Goal: Task Accomplishment & Management: Use online tool/utility

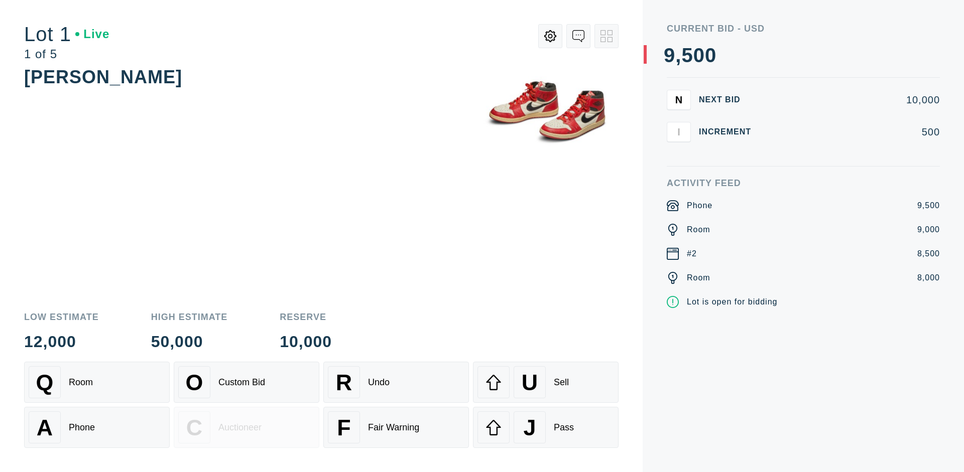
click at [247, 383] on div "Custom Bid" at bounding box center [241, 383] width 47 height 11
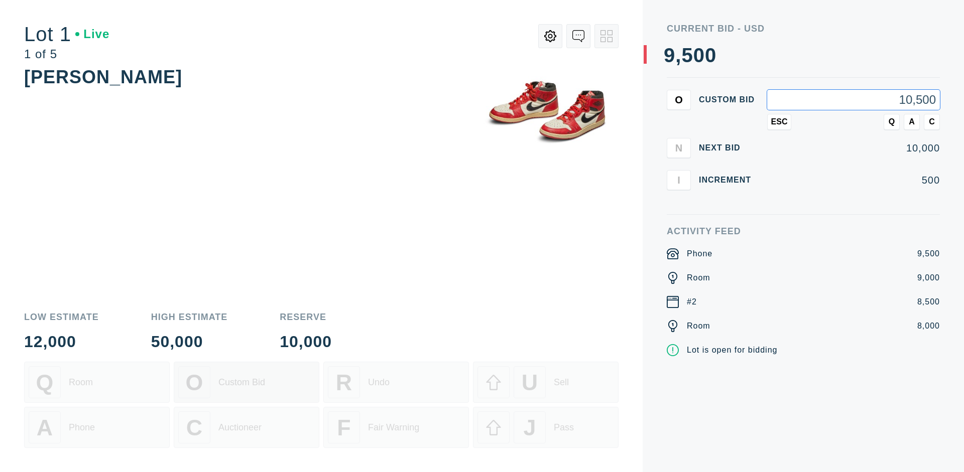
type input "10,500"
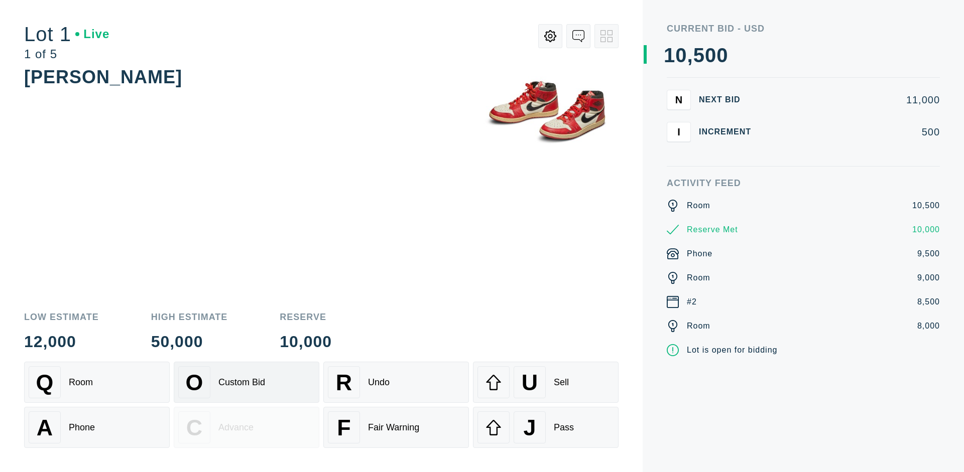
click at [247, 383] on div "Custom Bid" at bounding box center [241, 383] width 47 height 11
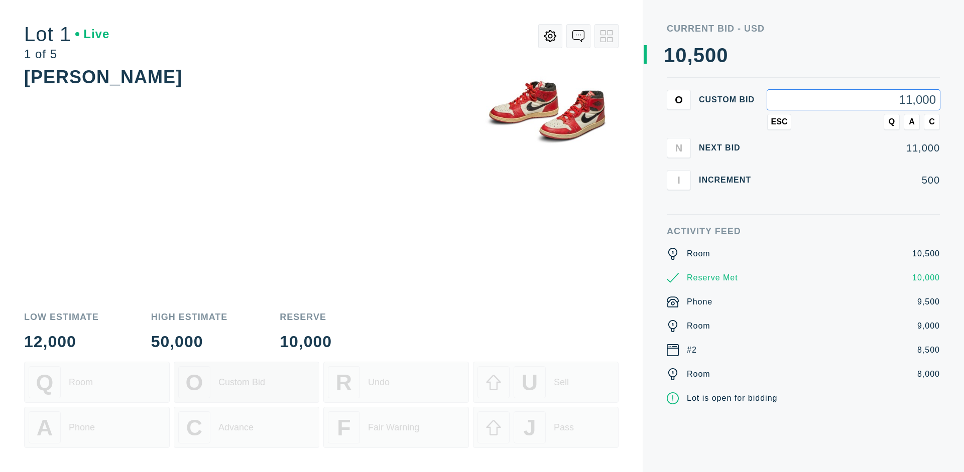
type input "11,000"
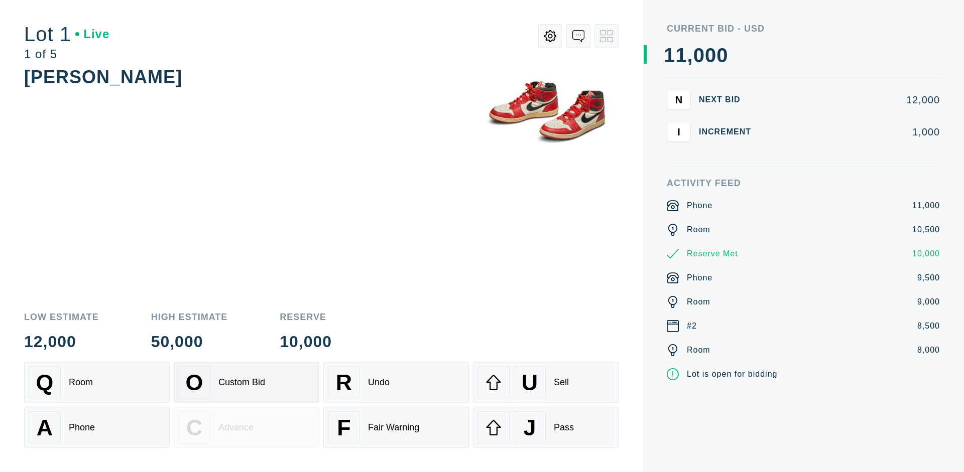
click at [97, 383] on div "Q Room" at bounding box center [97, 383] width 137 height 32
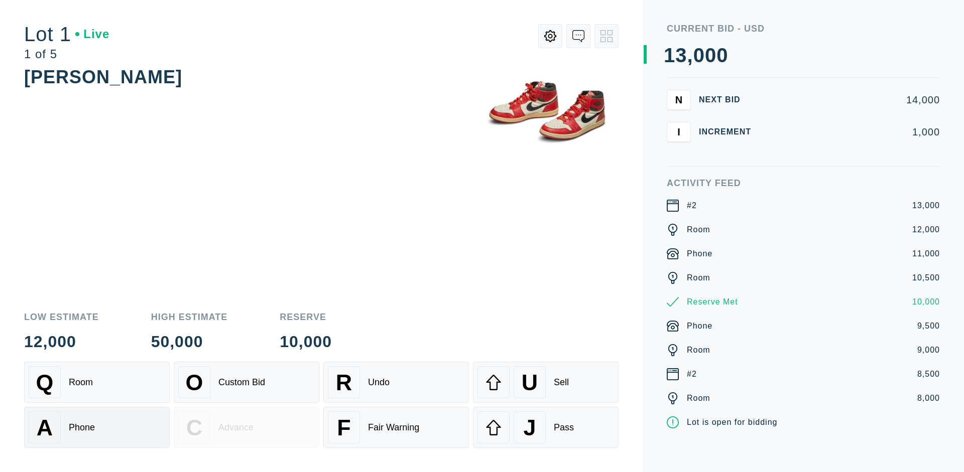
click at [97, 428] on div "A Phone" at bounding box center [97, 428] width 137 height 32
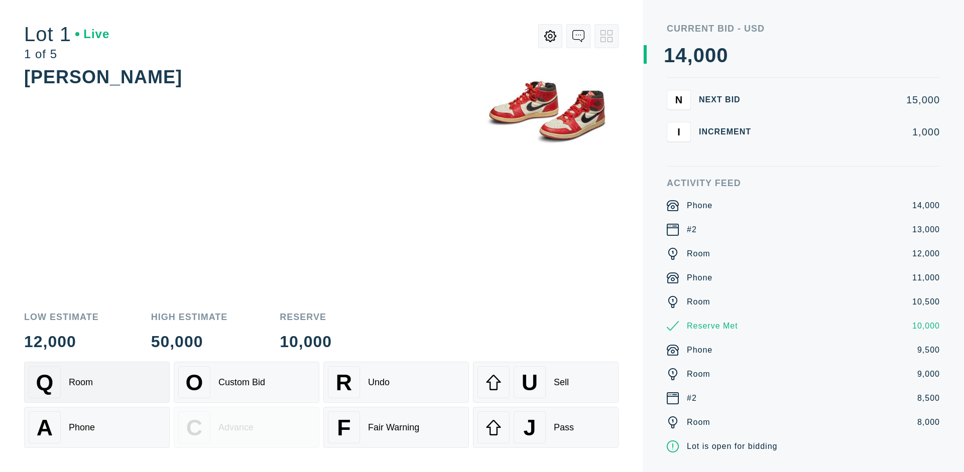
click at [97, 383] on div "Q Room" at bounding box center [97, 383] width 137 height 32
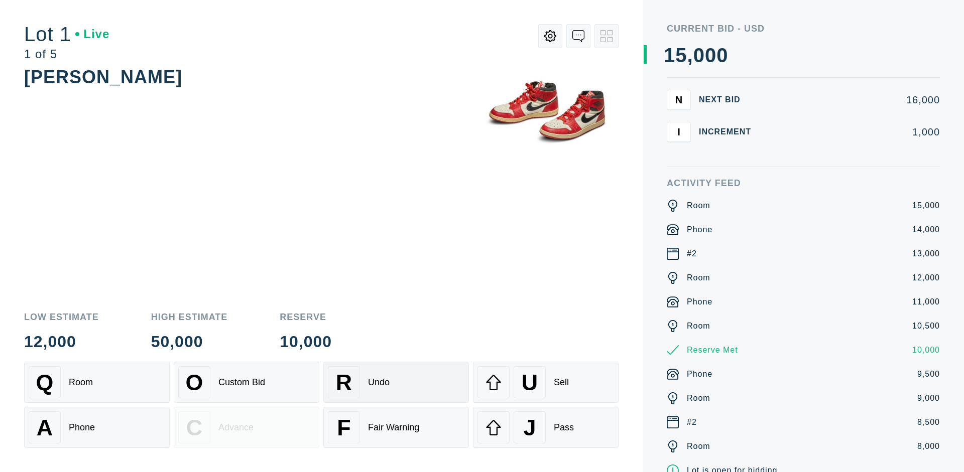
click at [396, 383] on div "R Undo" at bounding box center [396, 383] width 137 height 32
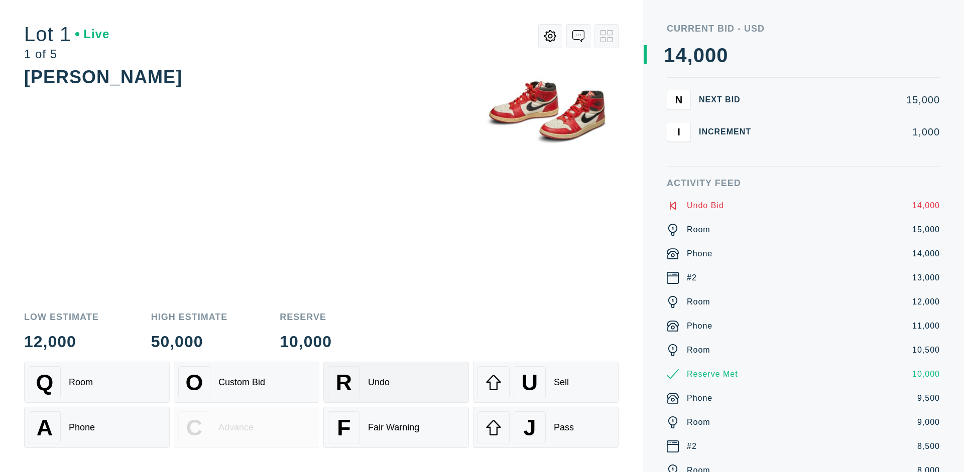
click at [97, 383] on div "Q Room" at bounding box center [97, 383] width 137 height 32
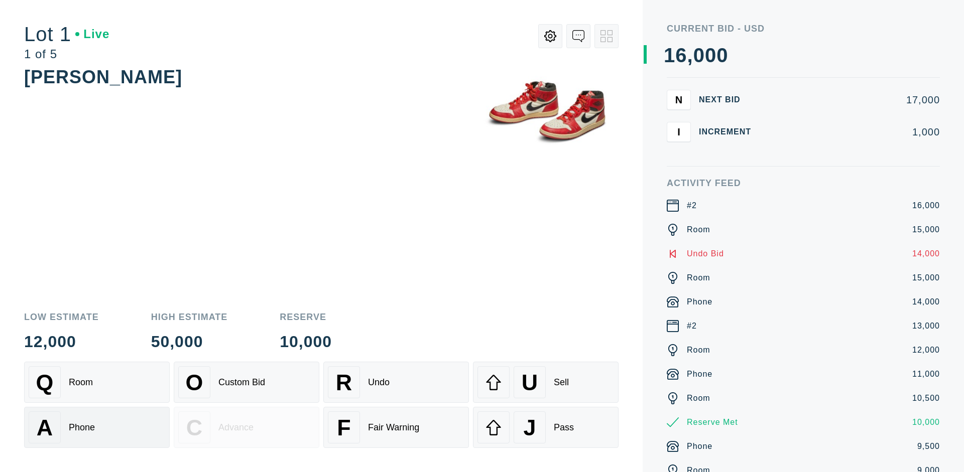
click at [97, 428] on div "A Phone" at bounding box center [97, 428] width 137 height 32
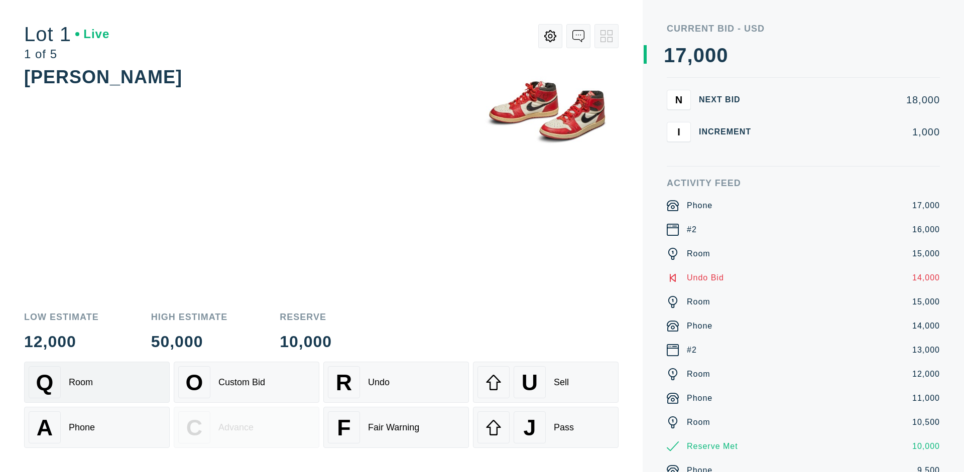
click at [97, 383] on div "Q Room" at bounding box center [97, 383] width 137 height 32
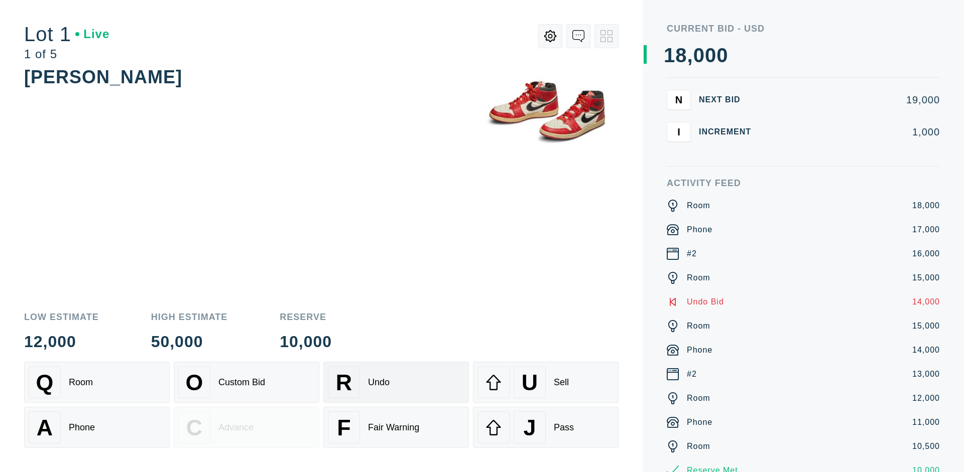
click at [396, 383] on div "R Undo" at bounding box center [396, 383] width 137 height 32
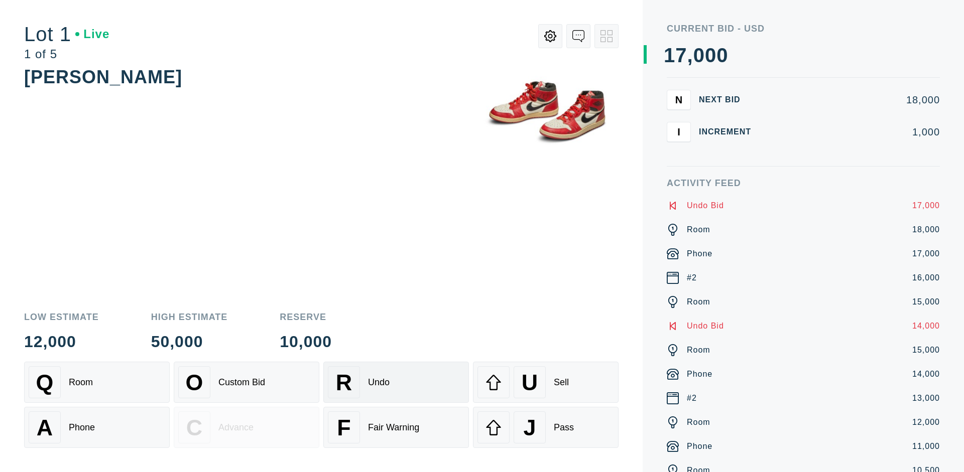
click at [546, 383] on div "U Sell" at bounding box center [545, 383] width 137 height 32
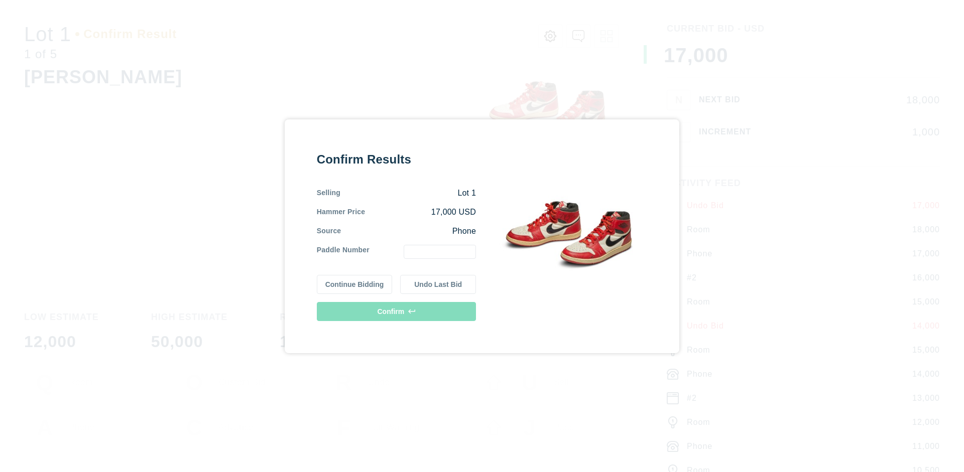
click at [355, 284] on button "Continue Bidding" at bounding box center [355, 284] width 76 height 19
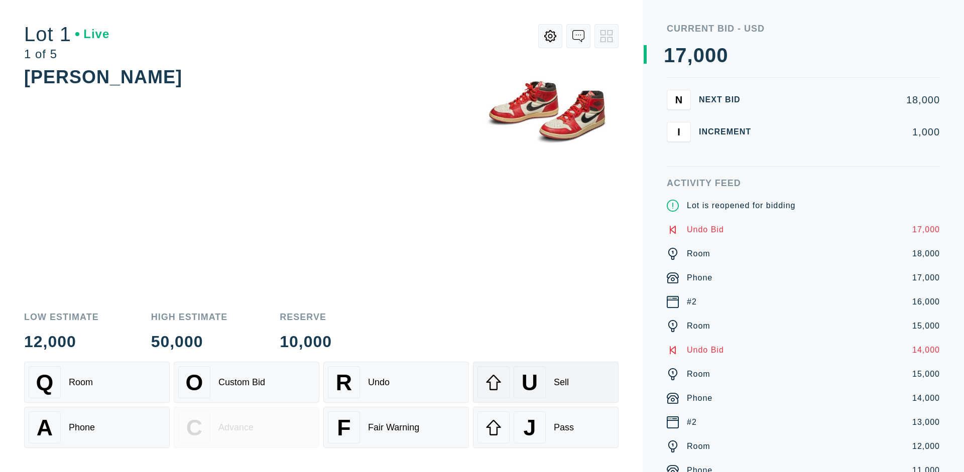
click at [546, 383] on div "U Sell" at bounding box center [545, 383] width 137 height 32
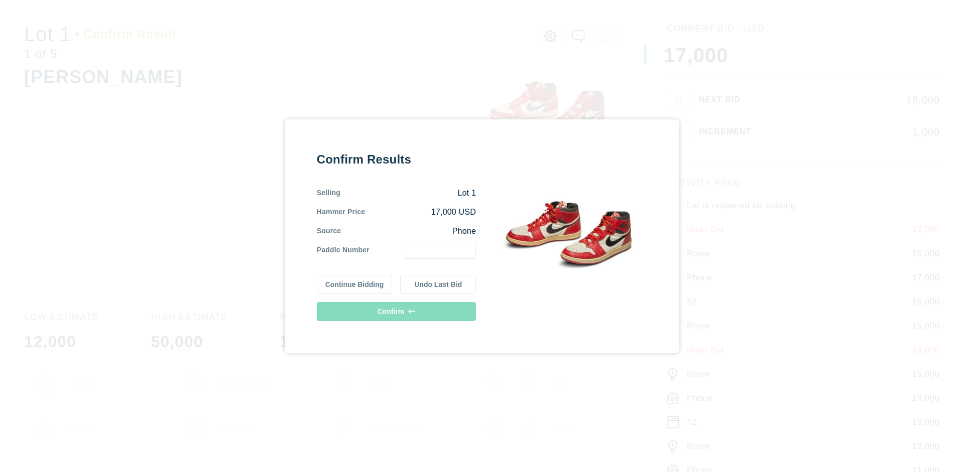
click at [438, 284] on button "Undo Last Bid" at bounding box center [438, 284] width 76 height 19
click at [355, 283] on button "Continue Bidding" at bounding box center [355, 284] width 76 height 19
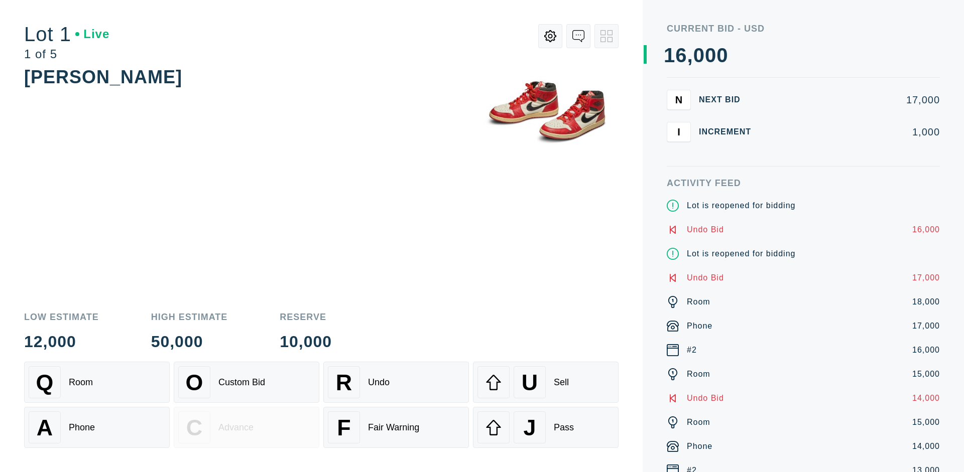
click at [546, 428] on div "J Pass" at bounding box center [545, 428] width 137 height 32
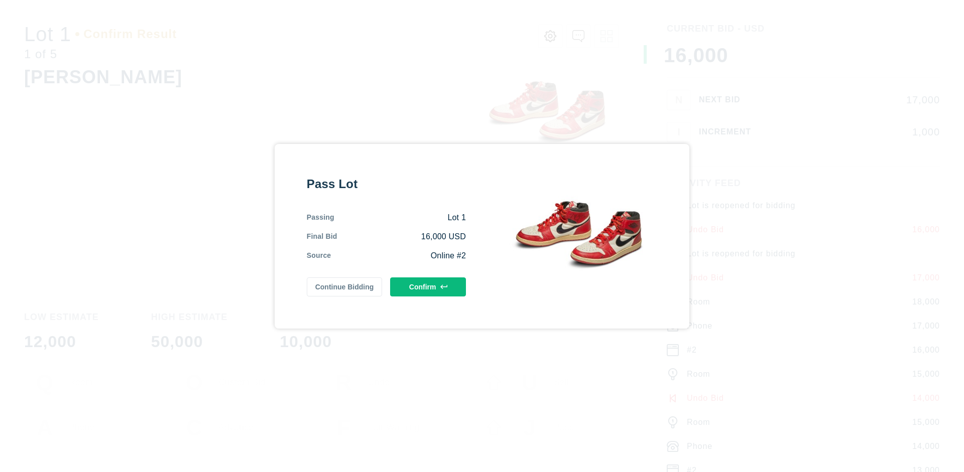
click at [428, 287] on button "Confirm" at bounding box center [428, 287] width 76 height 19
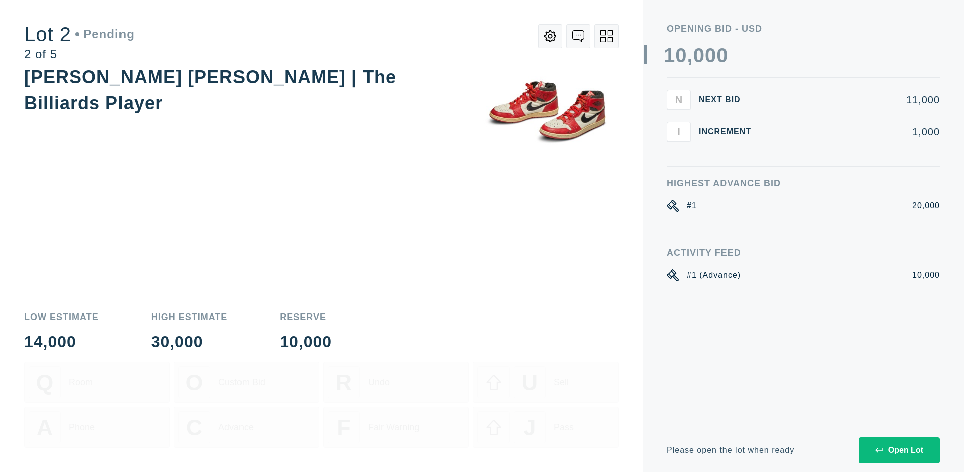
click at [899, 450] on div "Open Lot" at bounding box center [899, 450] width 48 height 9
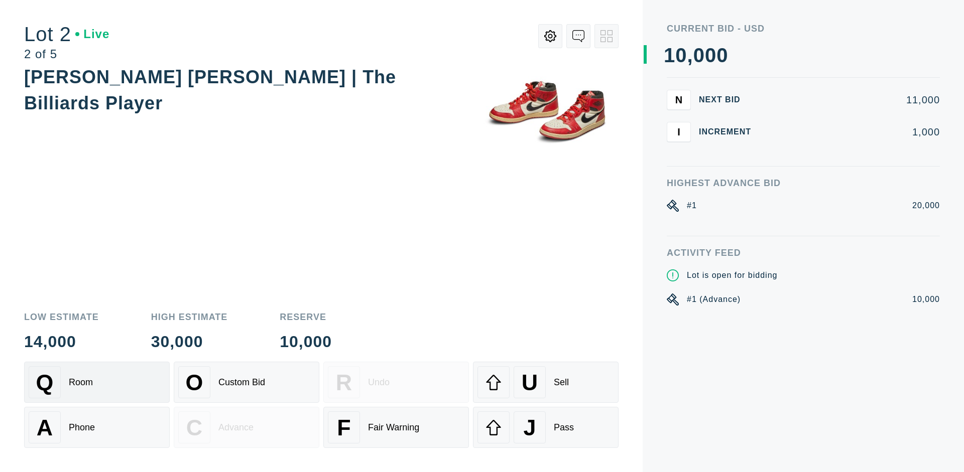
click at [97, 383] on div "Q Room" at bounding box center [97, 383] width 137 height 32
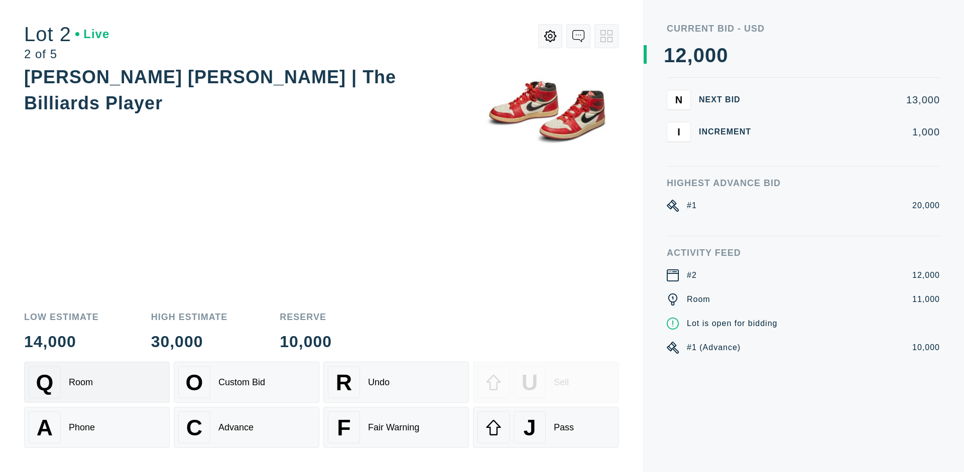
click at [247, 428] on div "Advance" at bounding box center [235, 428] width 35 height 11
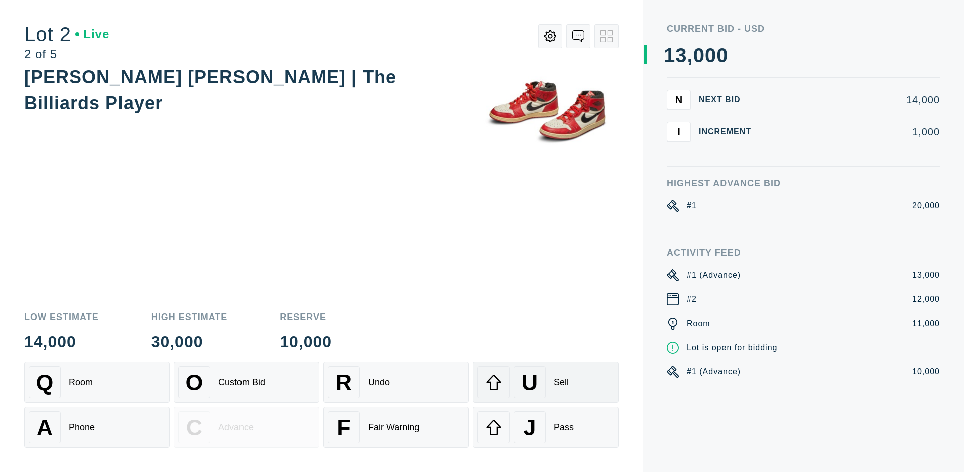
click at [546, 383] on div "U Sell" at bounding box center [545, 383] width 137 height 32
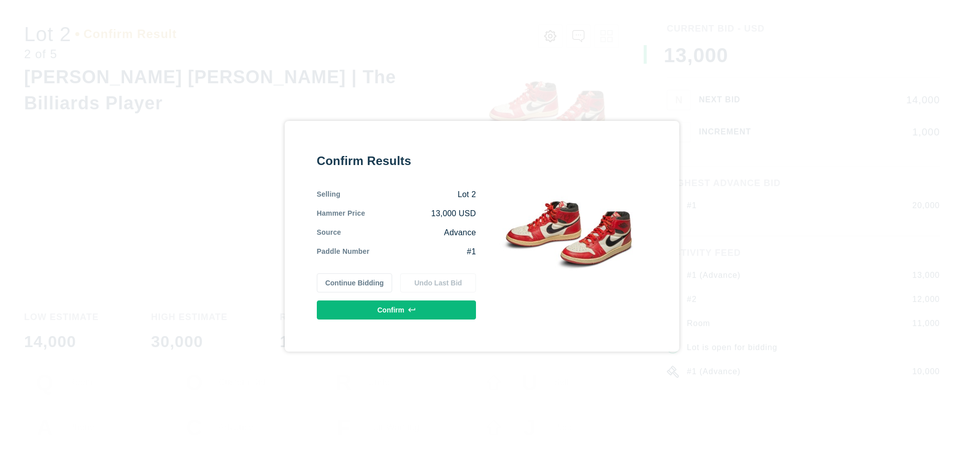
click at [397, 310] on button "Confirm" at bounding box center [396, 310] width 159 height 19
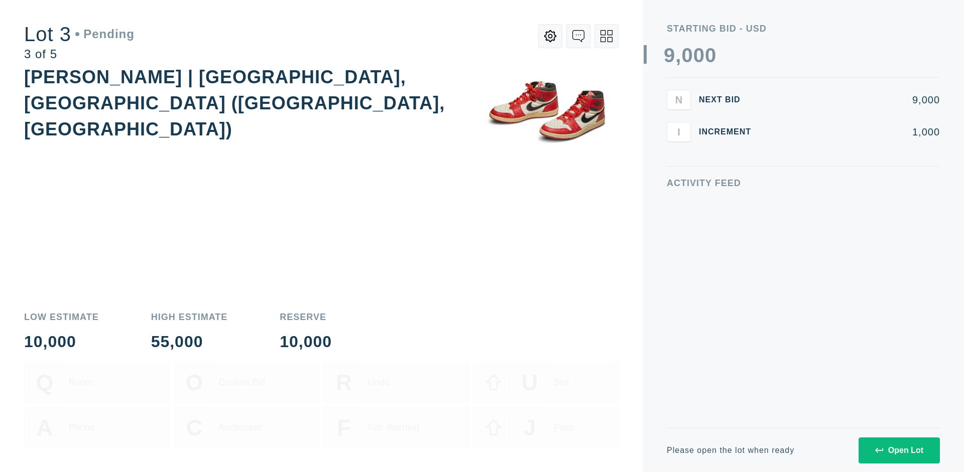
click at [899, 450] on div "Open Lot" at bounding box center [899, 450] width 48 height 9
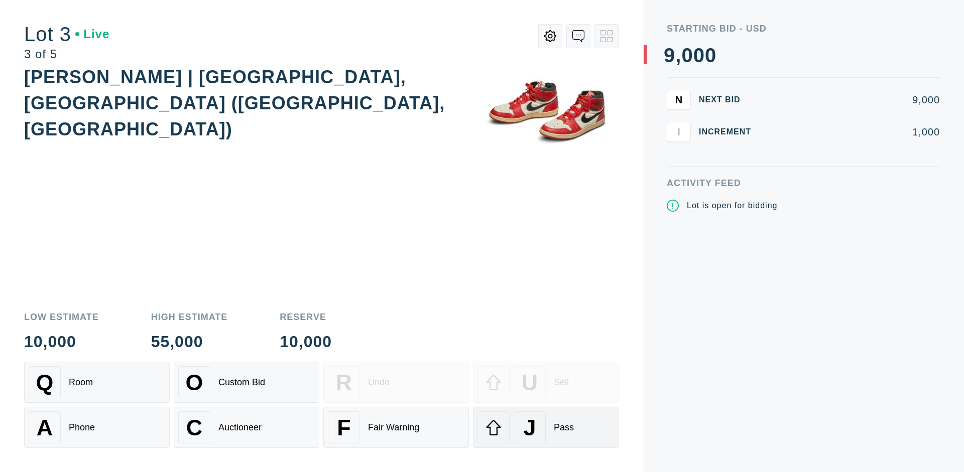
click at [546, 428] on div "J Pass" at bounding box center [545, 428] width 137 height 32
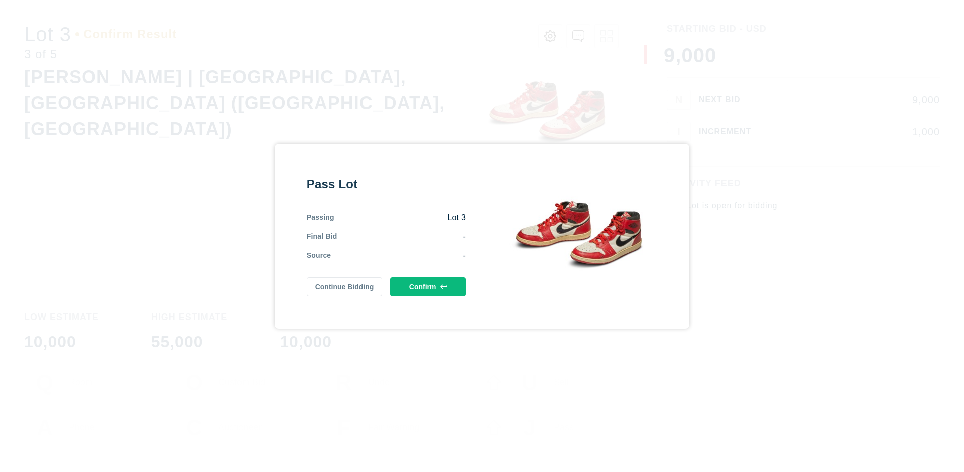
click at [428, 287] on button "Confirm" at bounding box center [428, 287] width 76 height 19
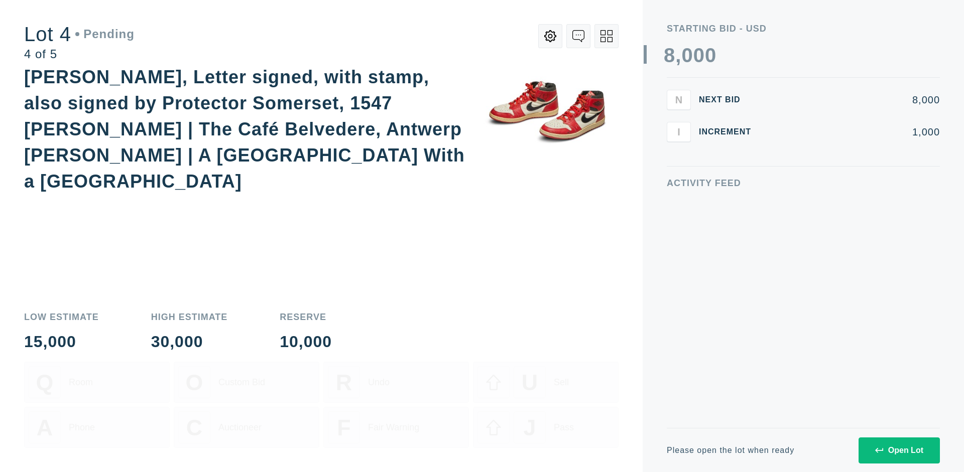
click at [899, 450] on div "Open Lot" at bounding box center [899, 450] width 48 height 9
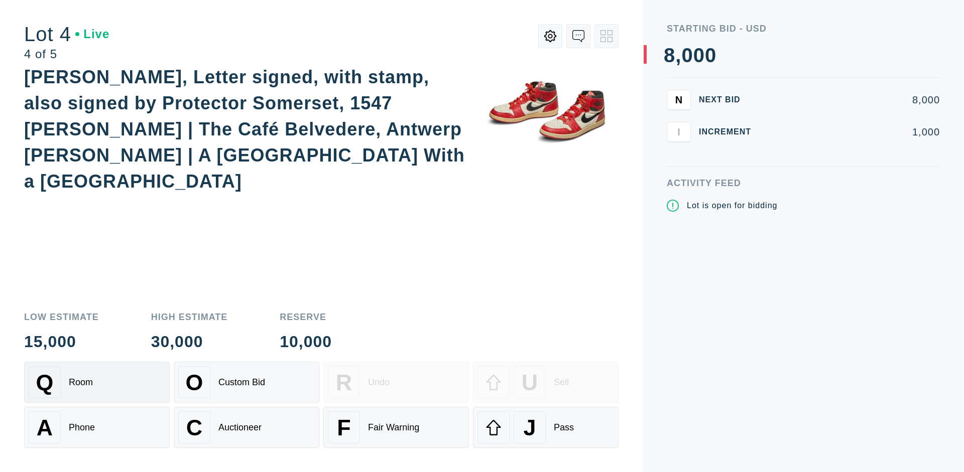
click at [97, 383] on div "Q Room" at bounding box center [97, 383] width 137 height 32
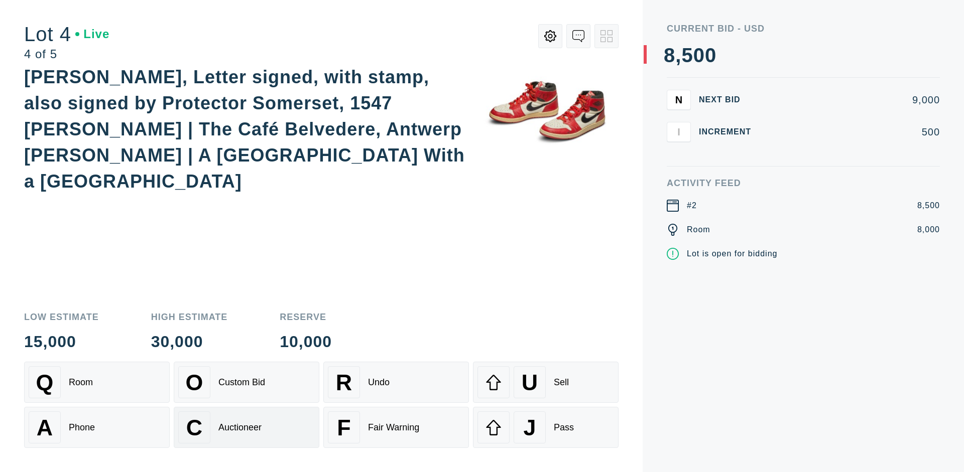
click at [247, 428] on div "Auctioneer" at bounding box center [239, 428] width 43 height 11
click at [546, 428] on div "J Pass" at bounding box center [545, 428] width 137 height 32
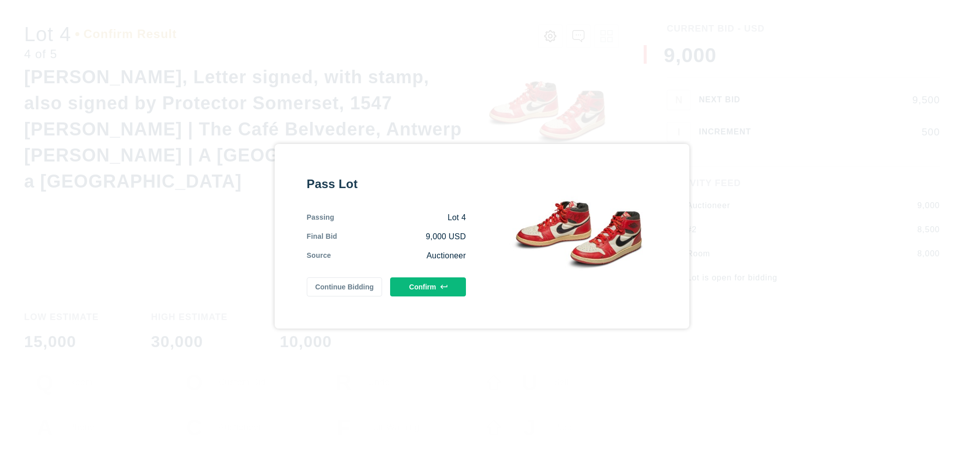
click at [428, 287] on button "Confirm" at bounding box center [428, 287] width 76 height 19
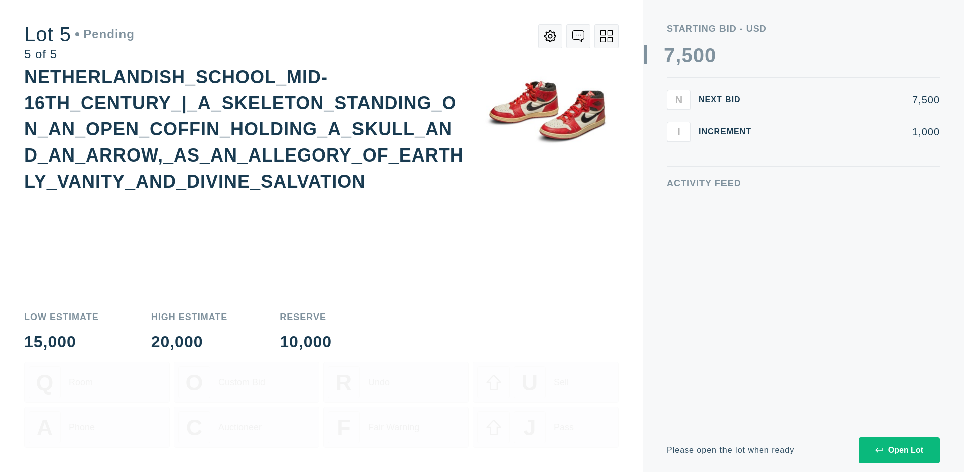
click at [899, 450] on div "Open Lot" at bounding box center [899, 450] width 48 height 9
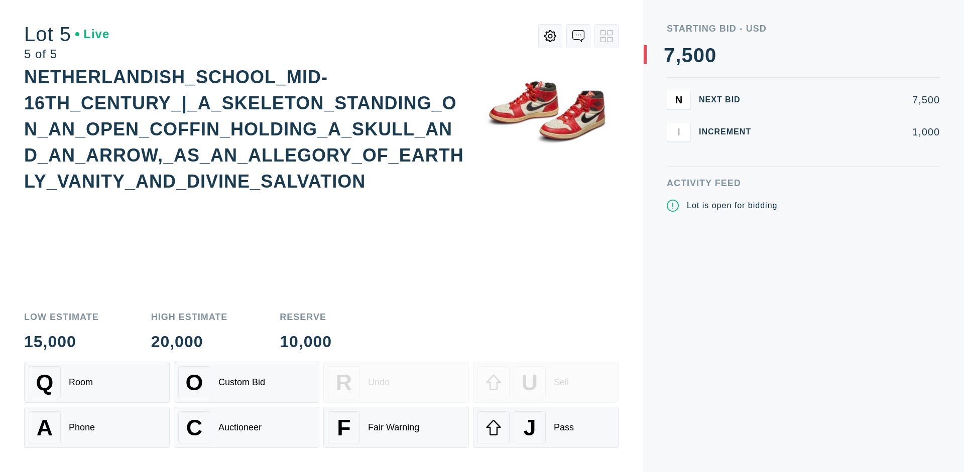
click at [97, 383] on div "Q Room" at bounding box center [97, 383] width 137 height 32
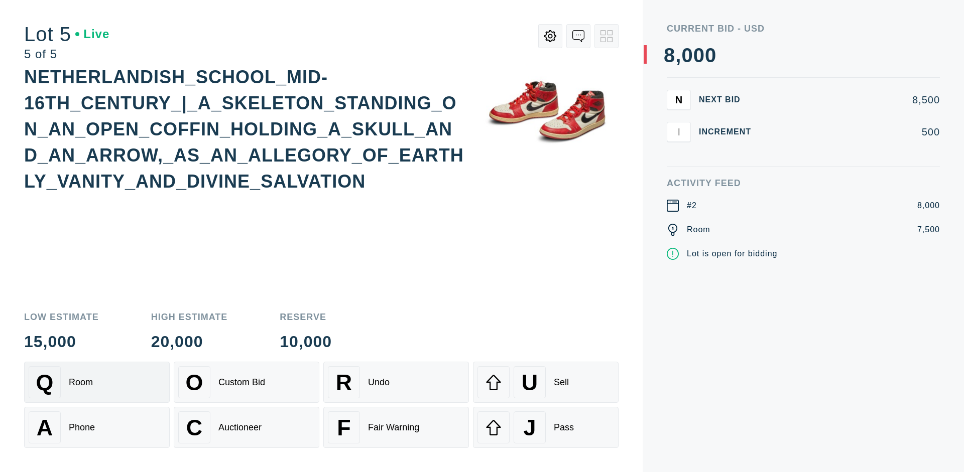
click at [97, 383] on div "Q Room" at bounding box center [97, 383] width 137 height 32
click at [546, 383] on div "U Sell" at bounding box center [545, 383] width 137 height 32
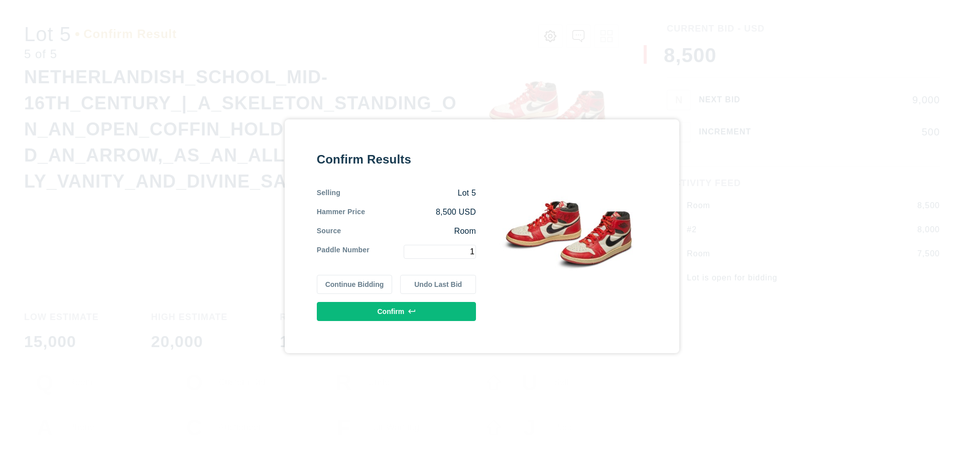
type input "1"
click at [397, 311] on button "Confirm" at bounding box center [396, 311] width 159 height 19
